Goal: Information Seeking & Learning: Check status

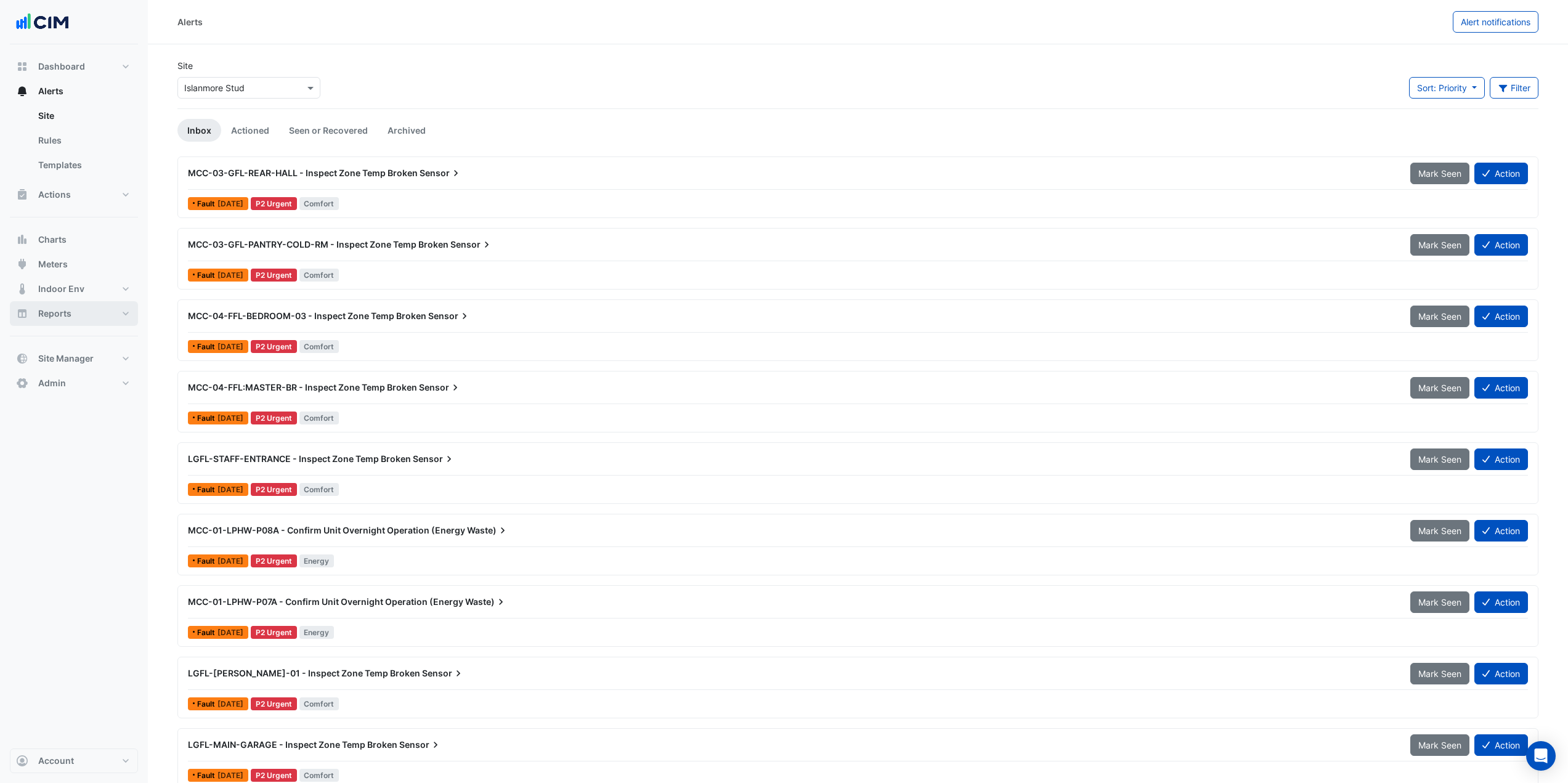
click at [95, 310] on button "Reports" at bounding box center [73, 313] width 128 height 25
select select "***"
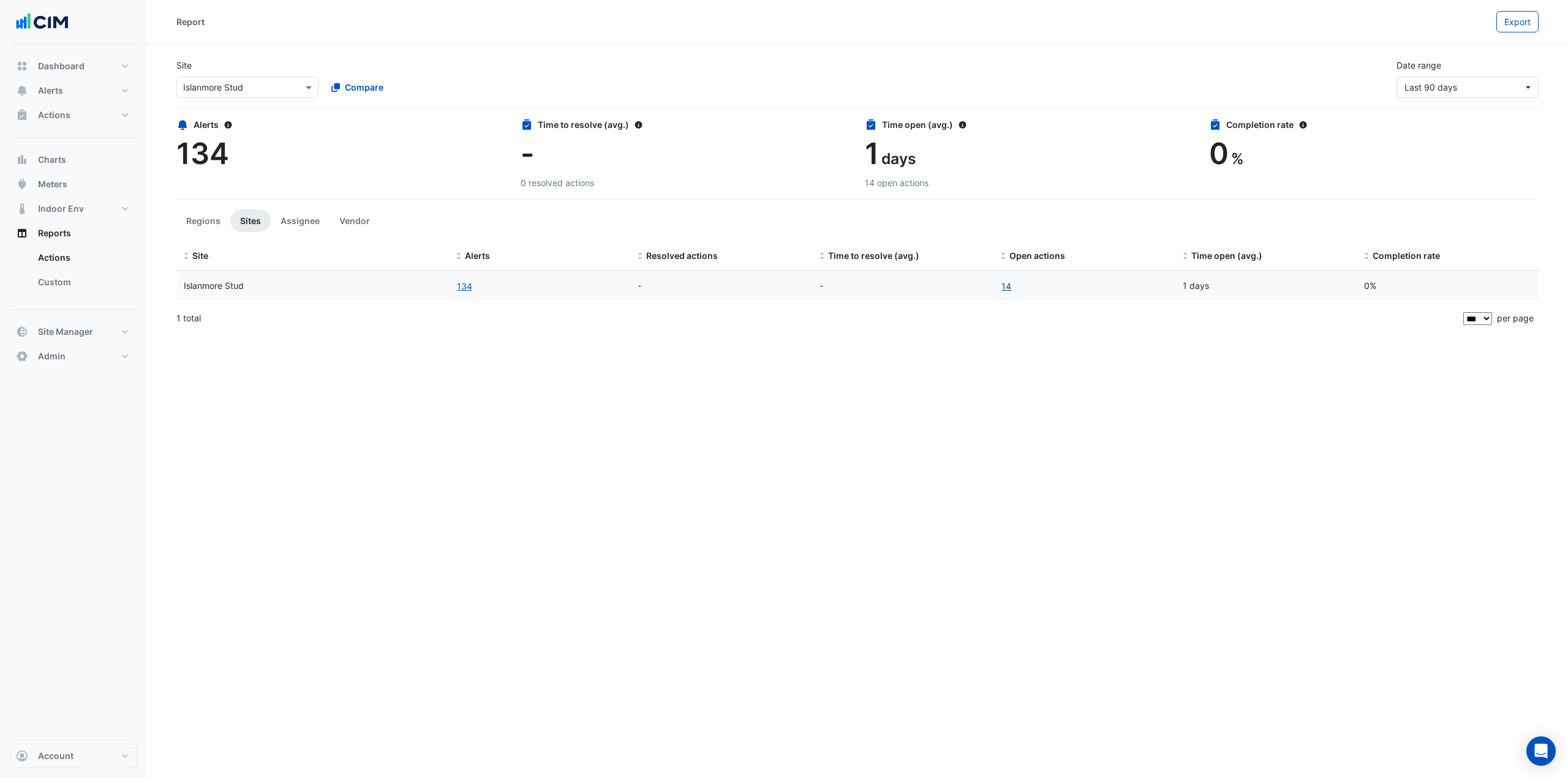
click at [1007, 288] on link "14" at bounding box center [1006, 286] width 11 height 14
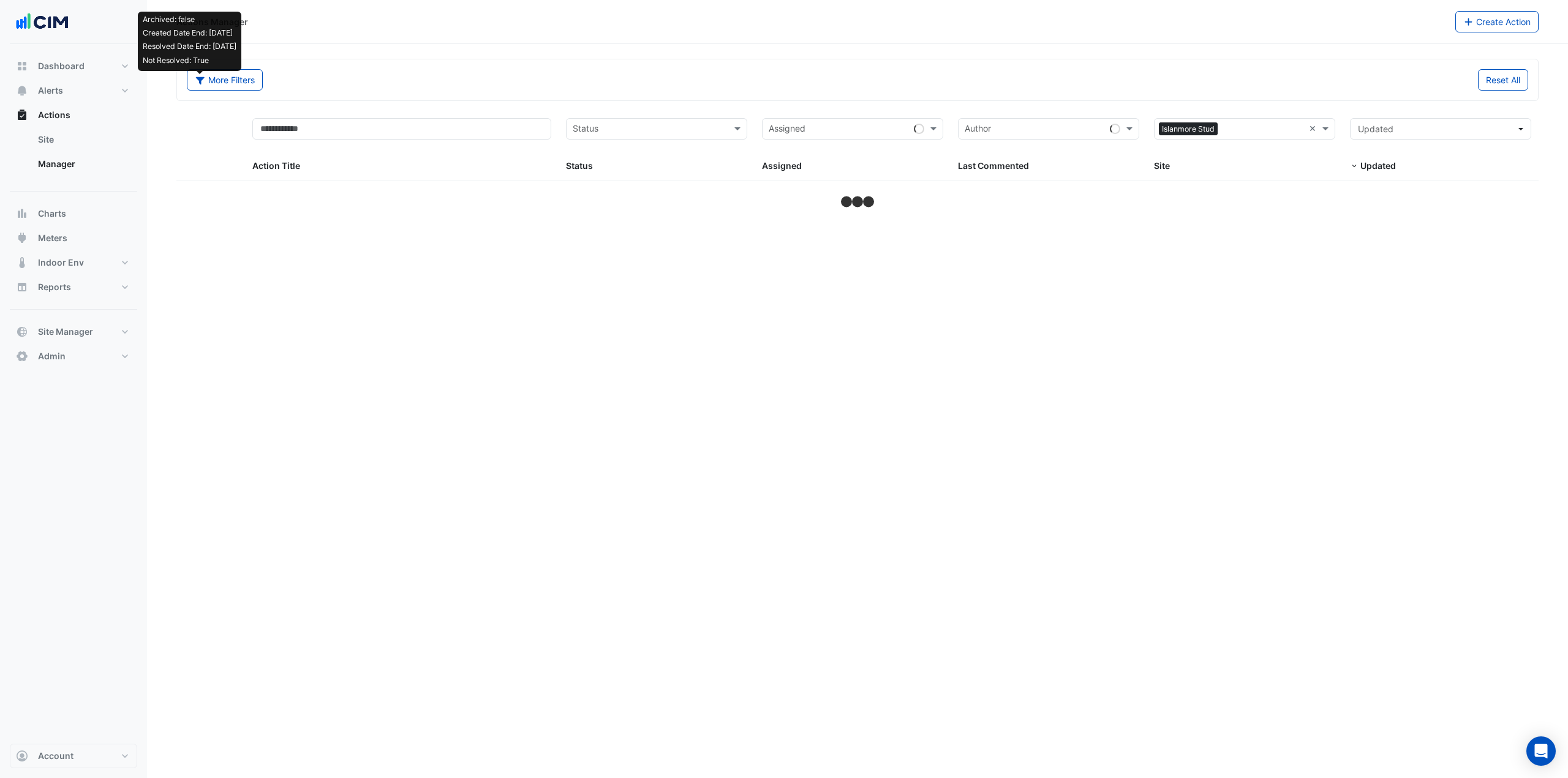
select select "***"
